Goal: Communication & Community: Share content

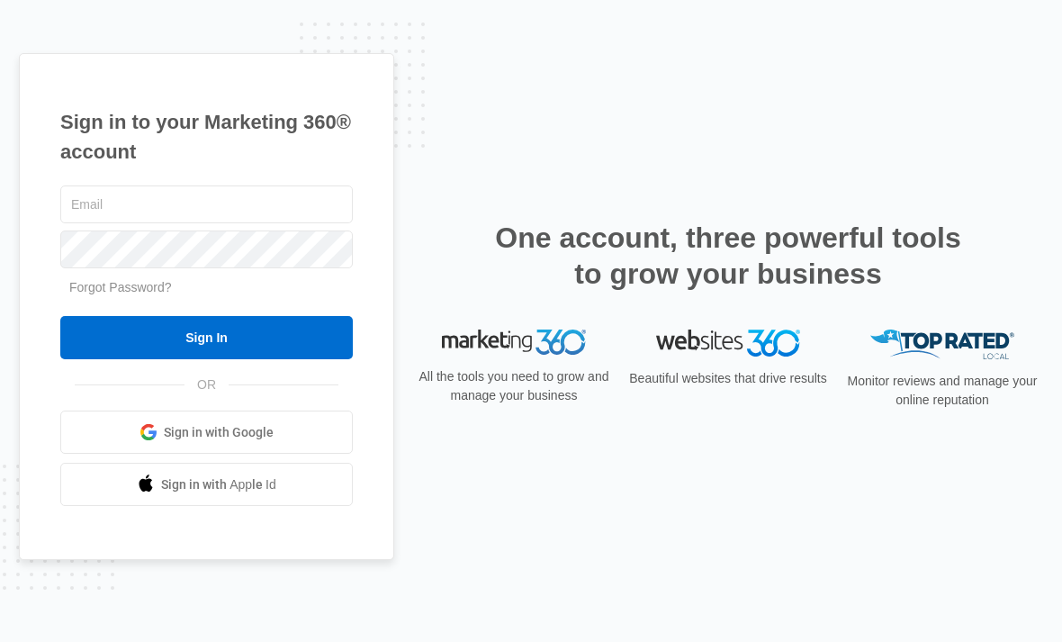
drag, startPoint x: 641, startPoint y: 128, endPoint x: 632, endPoint y: 137, distance: 12.7
click at [632, 137] on div "Sign in to your Marketing 360® account Forgot Password? Sign In OR" at bounding box center [531, 321] width 1024 height 536
drag, startPoint x: 199, startPoint y: 213, endPoint x: 194, endPoint y: 234, distance: 21.2
click at [199, 213] on input "text" at bounding box center [206, 204] width 292 height 38
click at [194, 223] on input "text" at bounding box center [206, 204] width 292 height 38
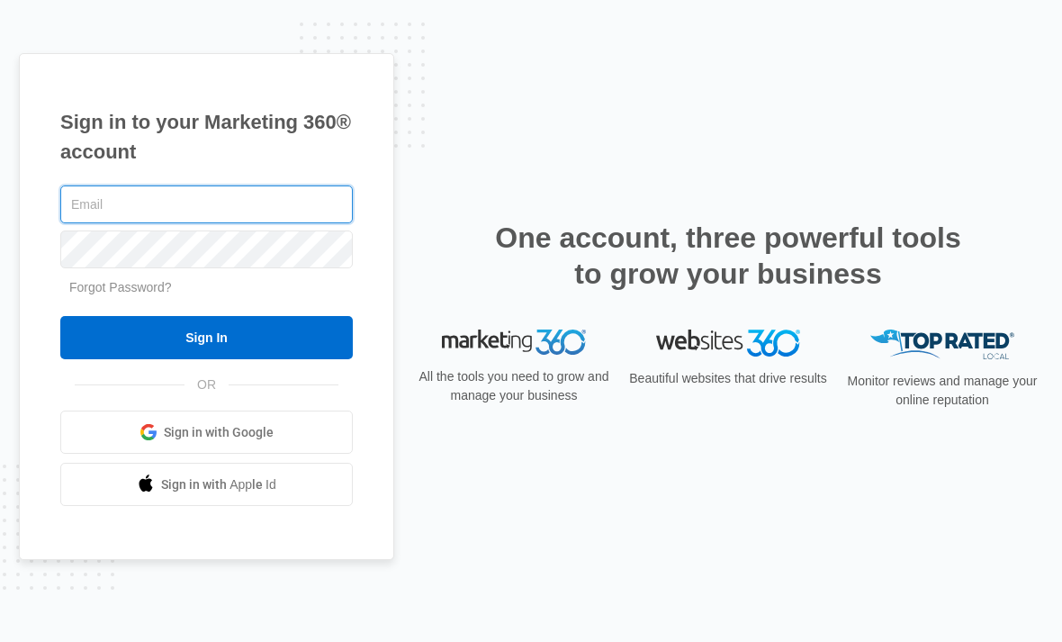
type input "[PERSON_NAME][EMAIL_ADDRESS][DOMAIN_NAME]"
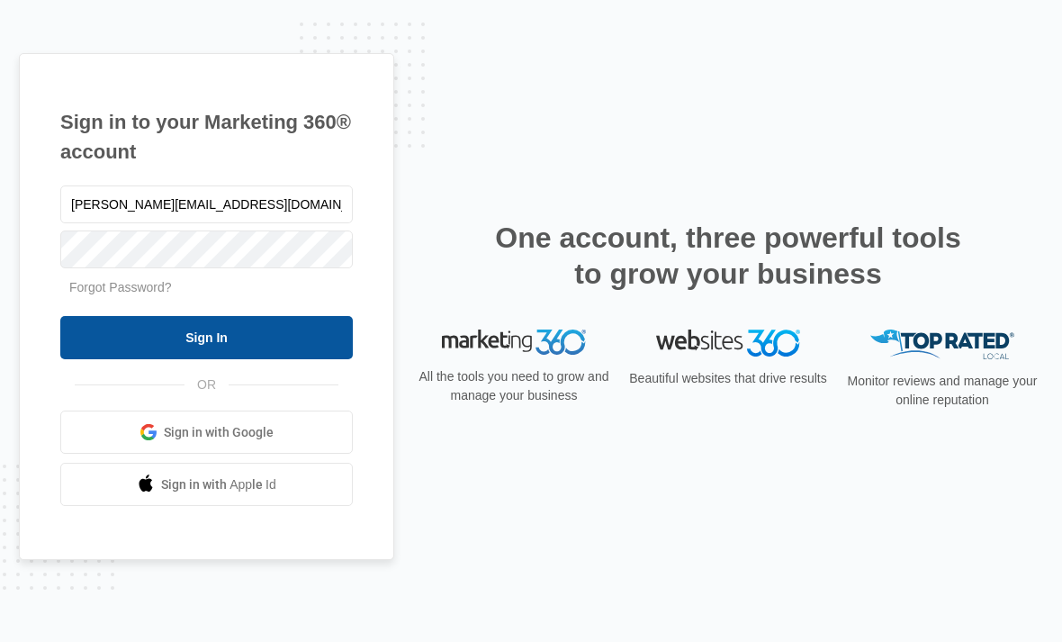
click at [303, 359] on input "Sign In" at bounding box center [206, 337] width 292 height 43
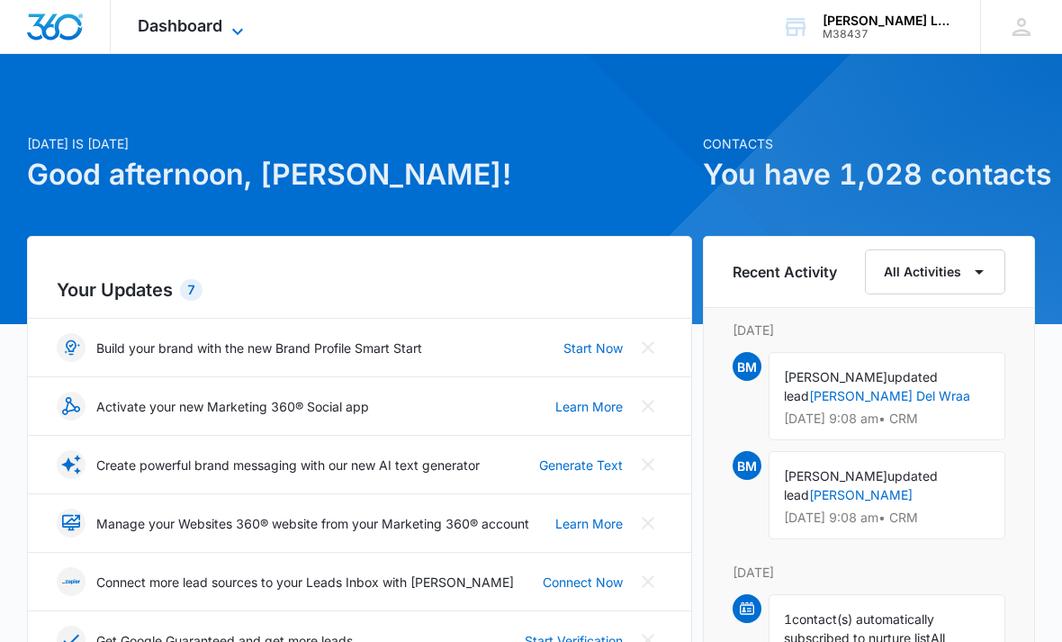
click at [230, 36] on icon at bounding box center [238, 32] width 22 height 22
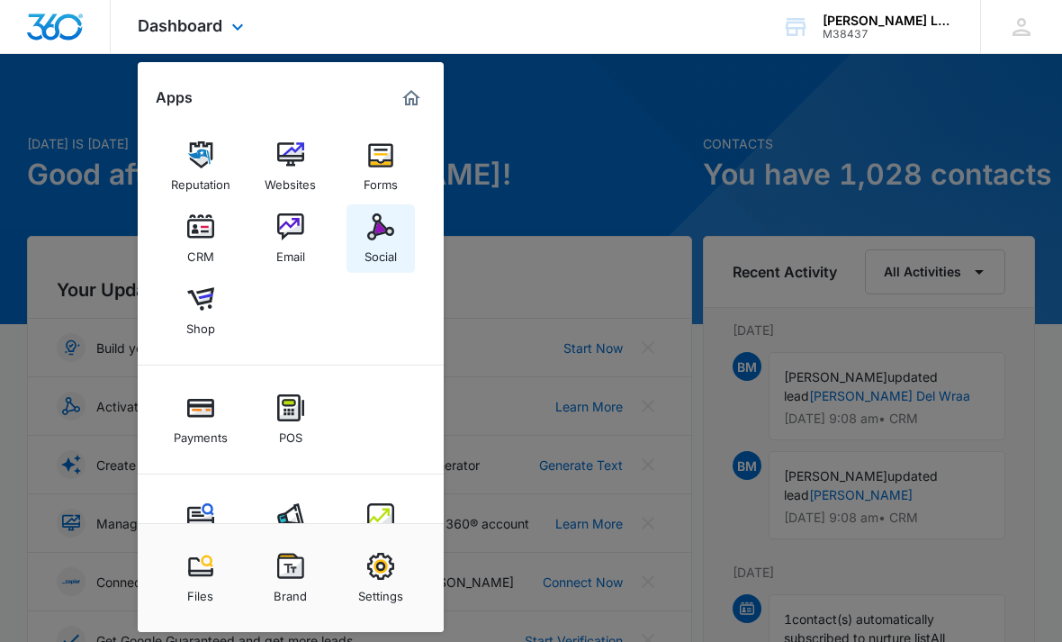
click at [384, 252] on div "Social" at bounding box center [380, 251] width 32 height 23
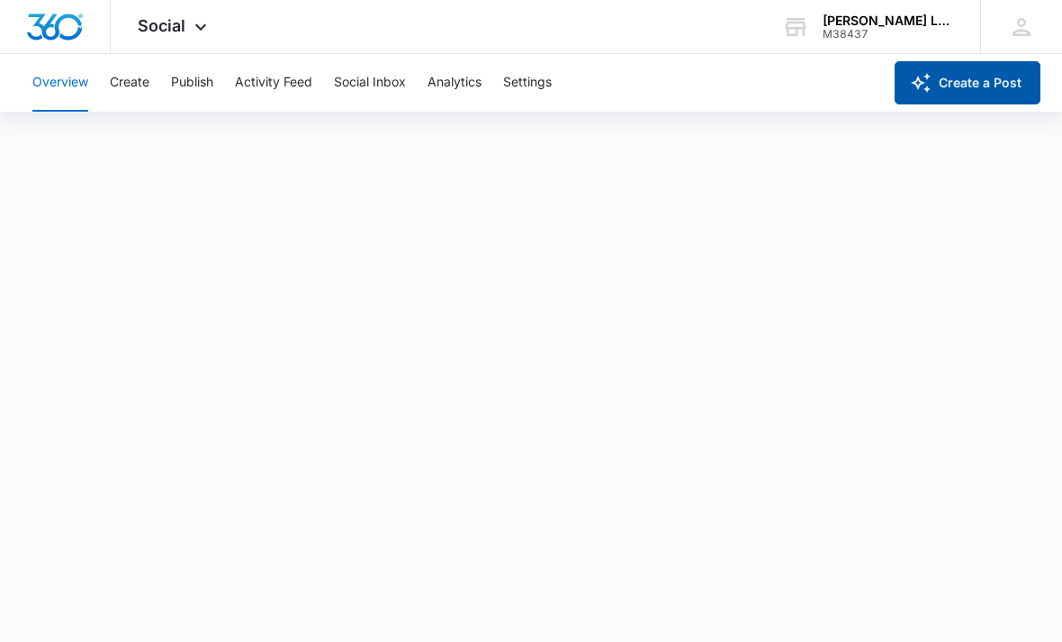
click at [920, 82] on icon "button" at bounding box center [921, 83] width 22 height 22
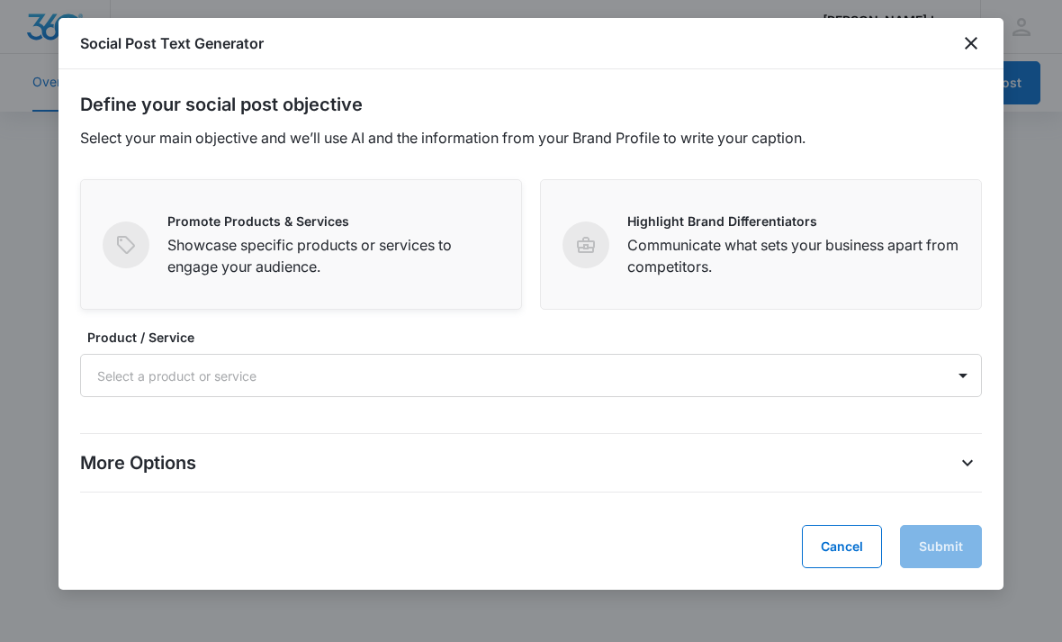
click at [374, 262] on p "Showcase specific products or services to engage your audience." at bounding box center [333, 255] width 332 height 43
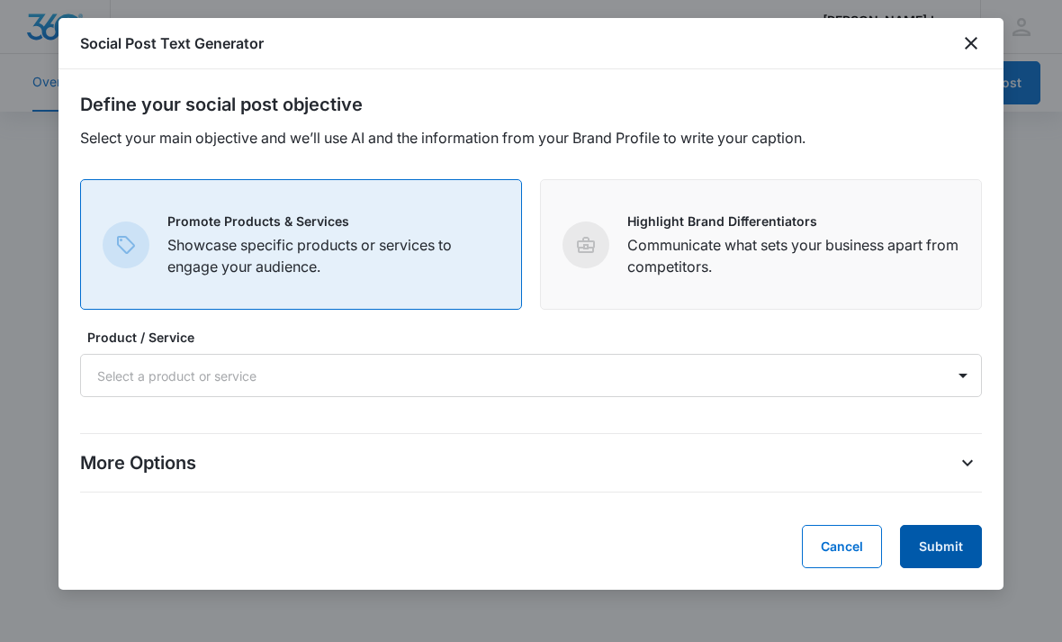
click at [932, 552] on button "Submit" at bounding box center [941, 546] width 82 height 43
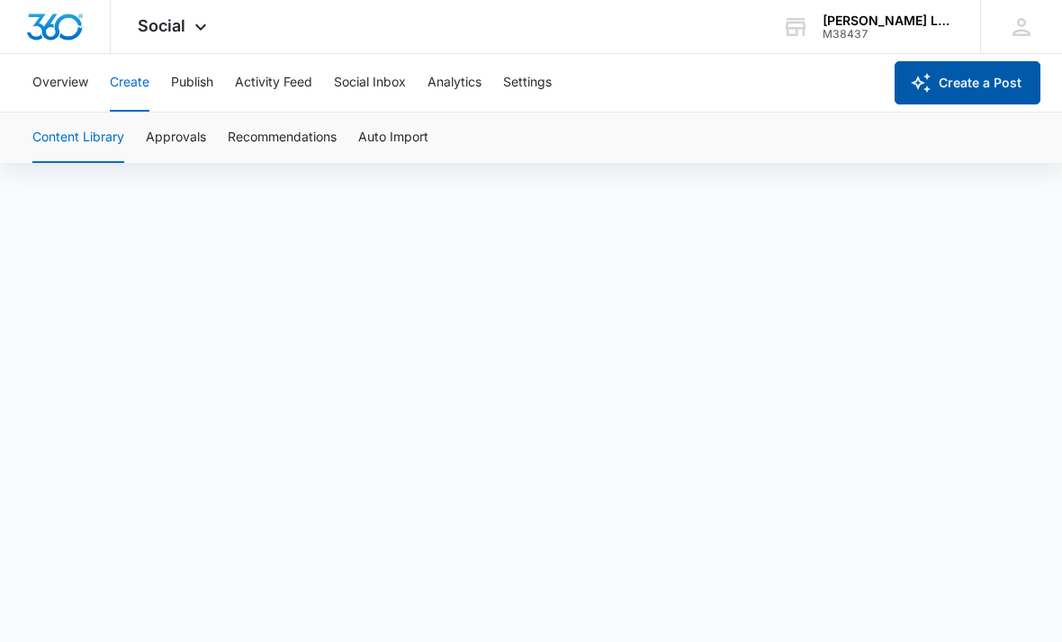
click at [921, 97] on button "Create a Post" at bounding box center [967, 82] width 146 height 43
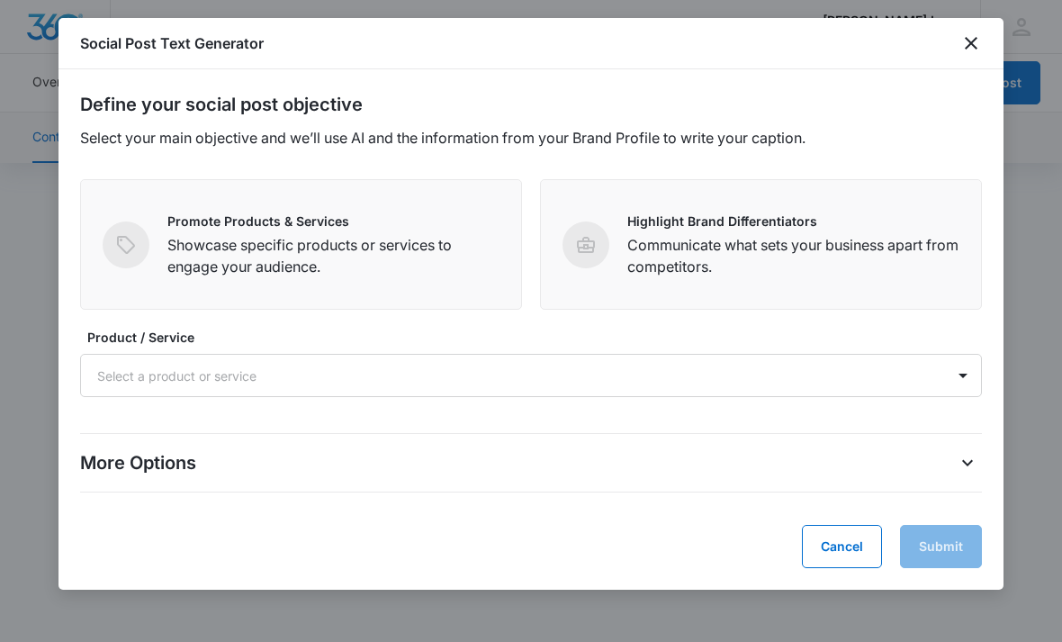
click at [305, 322] on form "Define your social post objective Select your main objective and we’ll use AI a…" at bounding box center [531, 329] width 902 height 477
click at [330, 275] on p "Showcase specific products or services to engage your audience." at bounding box center [333, 255] width 332 height 43
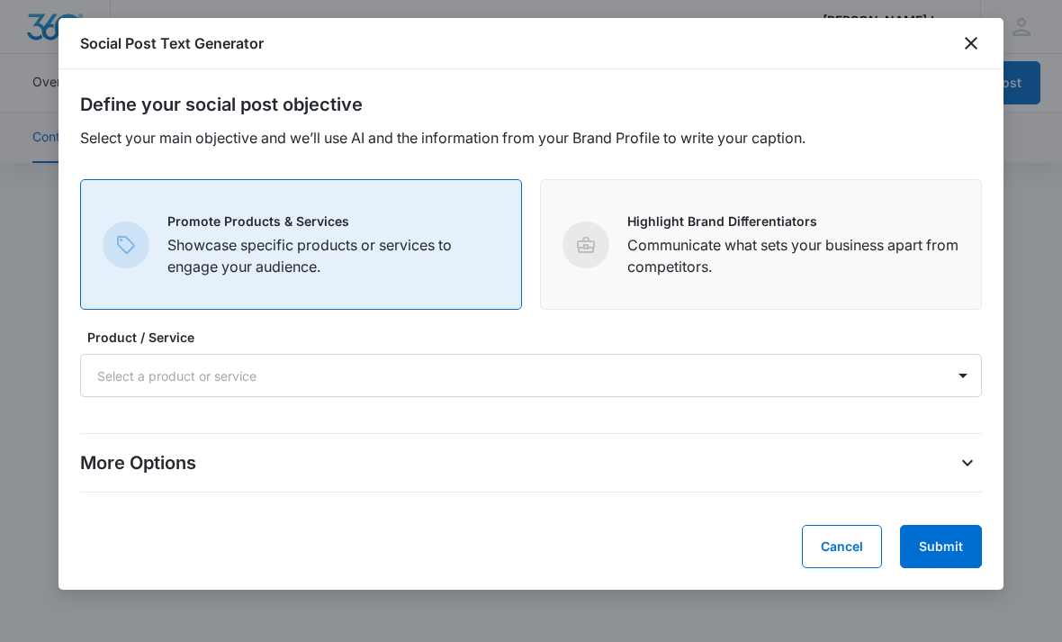
click at [973, 582] on div "Define your social post objective Select your main objective and we’ll use AI a…" at bounding box center [530, 329] width 945 height 520
click at [972, 572] on div "Define your social post objective Select your main objective and we’ll use AI a…" at bounding box center [530, 329] width 945 height 520
click at [969, 543] on button "Submit" at bounding box center [941, 546] width 82 height 43
